Goal: Task Accomplishment & Management: Complete application form

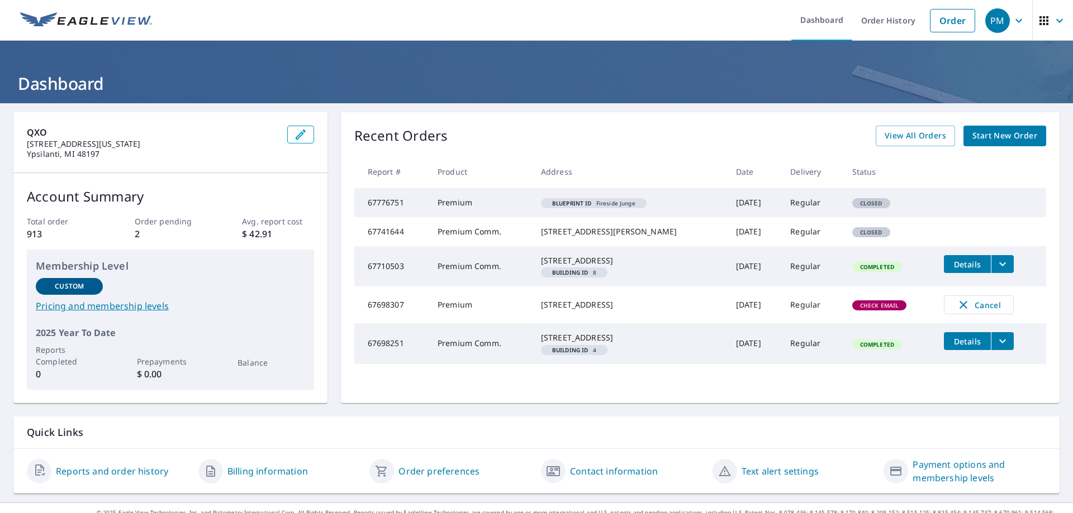
click at [1008, 139] on span "Start New Order" at bounding box center [1004, 136] width 65 height 14
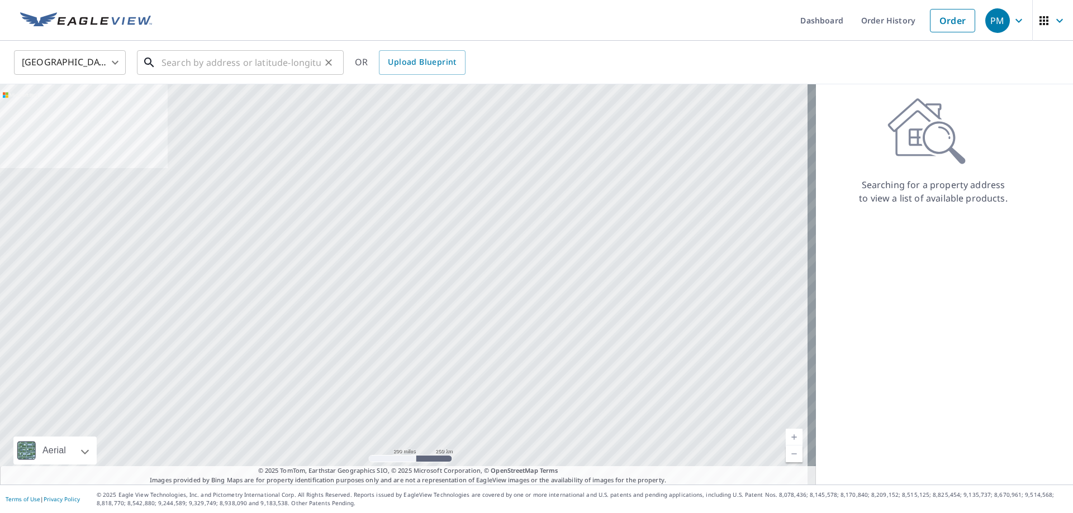
click at [267, 66] on input "text" at bounding box center [240, 62] width 159 height 31
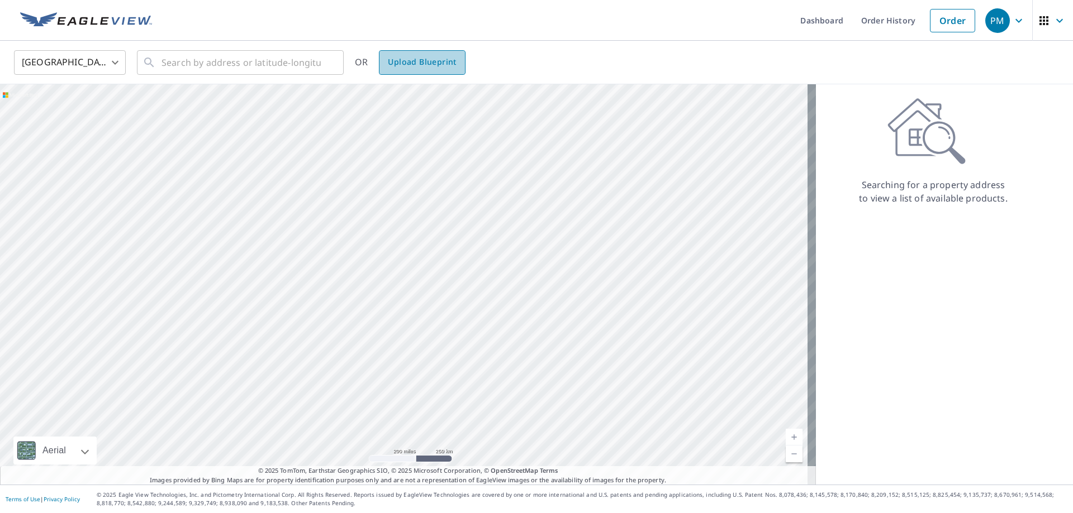
click at [435, 63] on span "Upload Blueprint" at bounding box center [422, 62] width 68 height 14
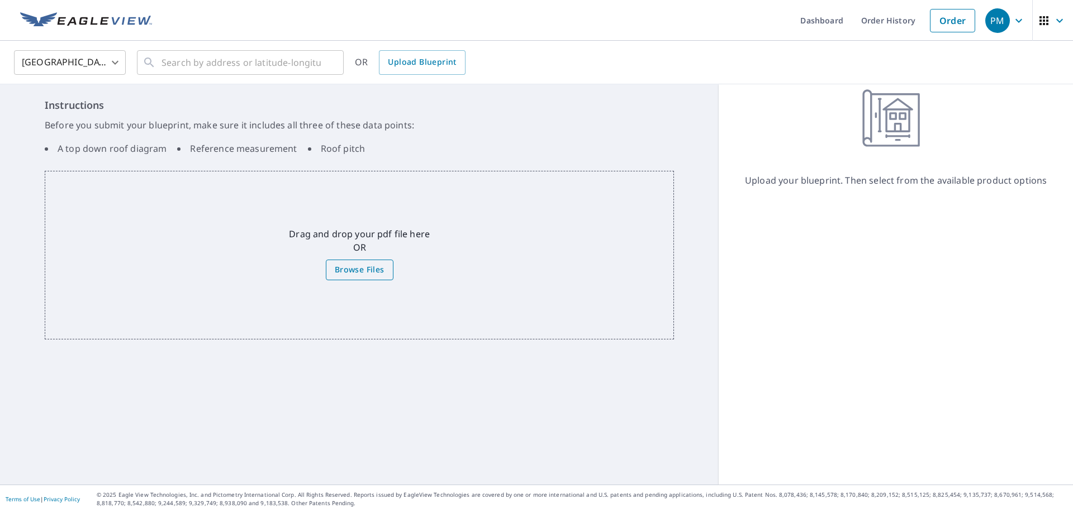
click at [355, 272] on span "Browse Files" at bounding box center [360, 270] width 50 height 14
click at [0, 0] on input "Browse Files" at bounding box center [0, 0] width 0 height 0
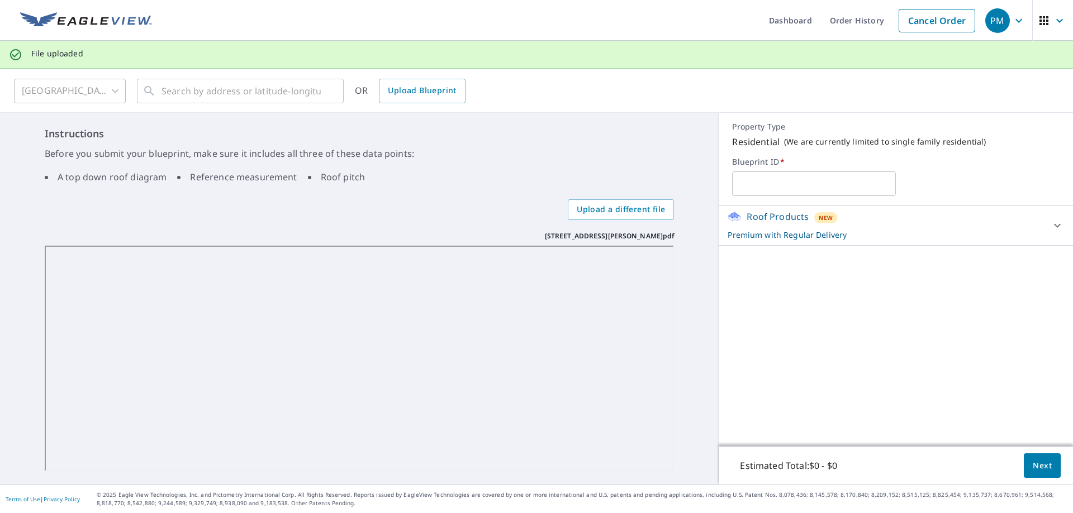
click at [919, 218] on div "Roof Products New Premium with Regular Delivery" at bounding box center [885, 225] width 316 height 31
click at [902, 222] on div "Roof Products New Premium with Regular Delivery" at bounding box center [888, 225] width 323 height 31
click at [864, 240] on p "Premium with Regular Delivery" at bounding box center [885, 235] width 316 height 12
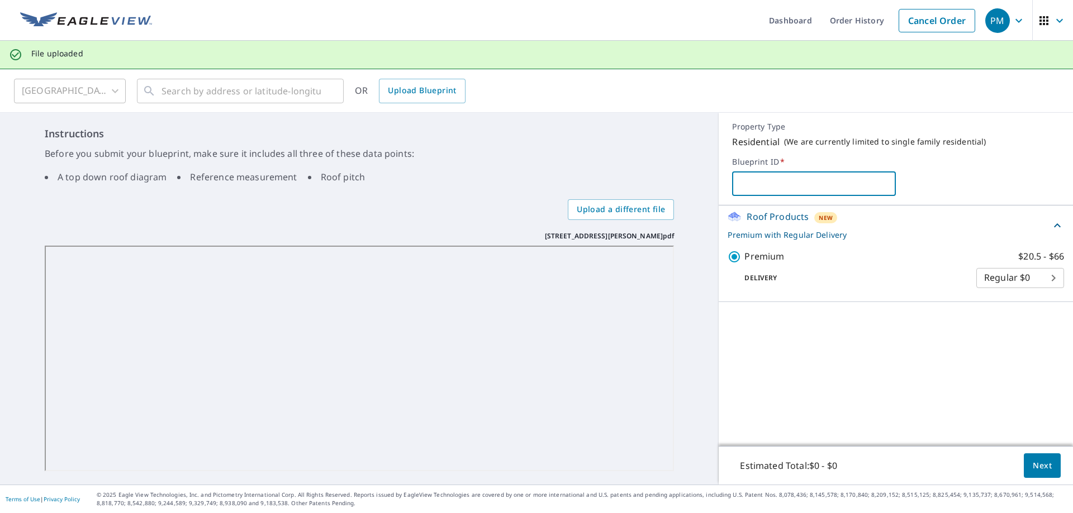
click at [740, 179] on input "text" at bounding box center [814, 183] width 164 height 31
